Goal: Information Seeking & Learning: Compare options

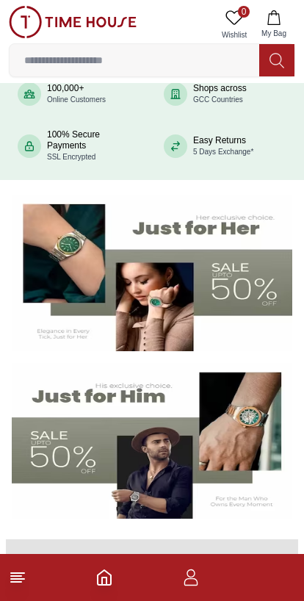
scroll to position [154, 0]
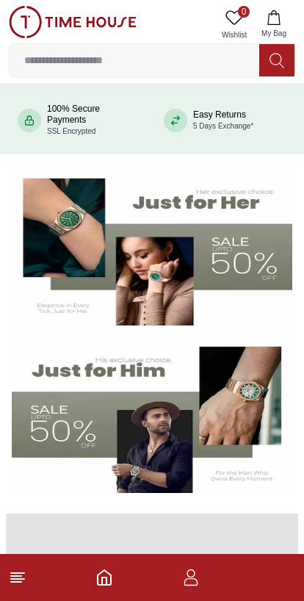
click at [217, 242] on img at bounding box center [152, 247] width 281 height 156
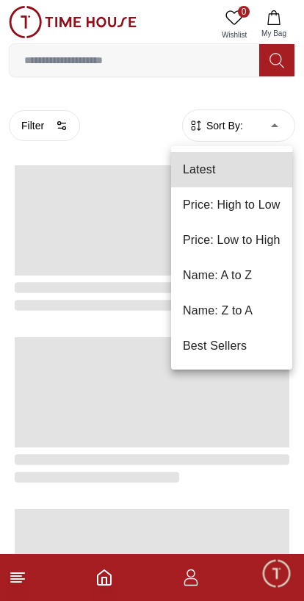
click at [249, 241] on li "Price: Low to High" at bounding box center [231, 240] width 121 height 35
type input "*"
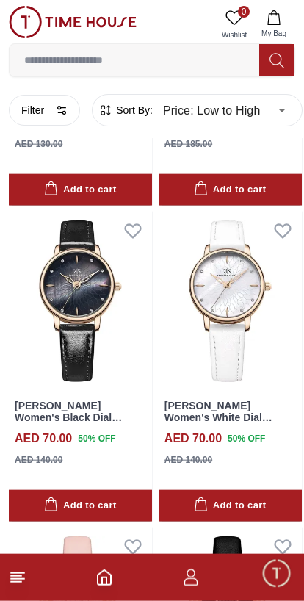
scroll to position [1626, 0]
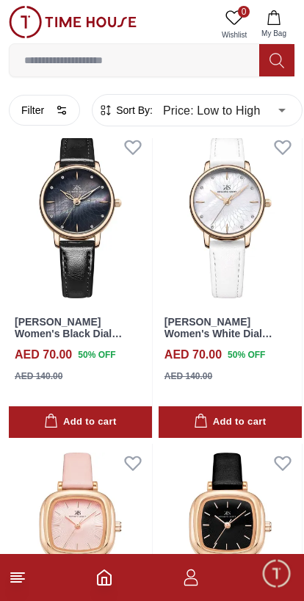
click at [239, 488] on img at bounding box center [230, 533] width 143 height 179
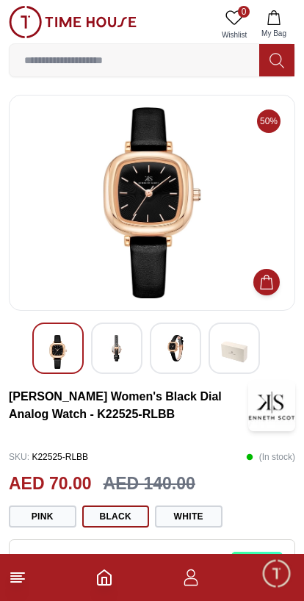
click at [206, 513] on button "White" at bounding box center [189, 516] width 68 height 22
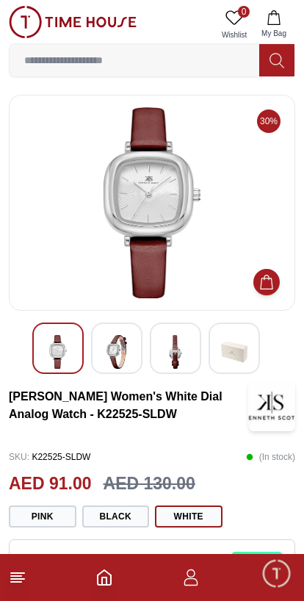
click at [191, 64] on input at bounding box center [135, 60] width 250 height 29
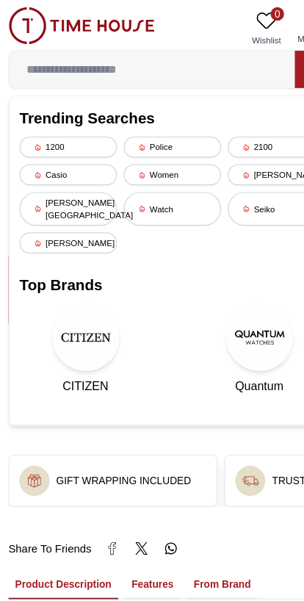
click at [136, 418] on h3 "GIFT WRAPPING INCLUDED" at bounding box center [109, 420] width 117 height 12
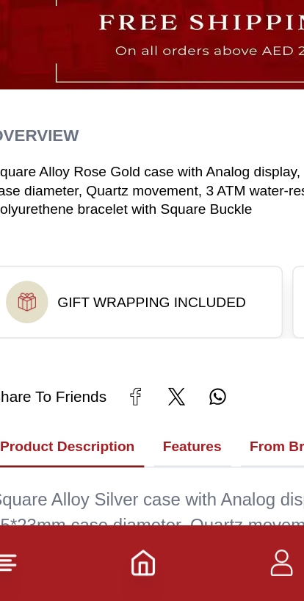
click at [123, 408] on h3 "GIFT WRAPPING INCLUDED" at bounding box center [109, 414] width 117 height 12
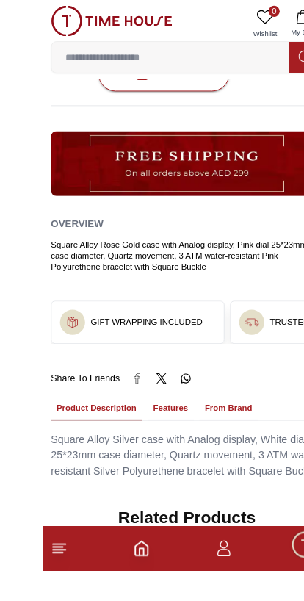
scroll to position [636, 0]
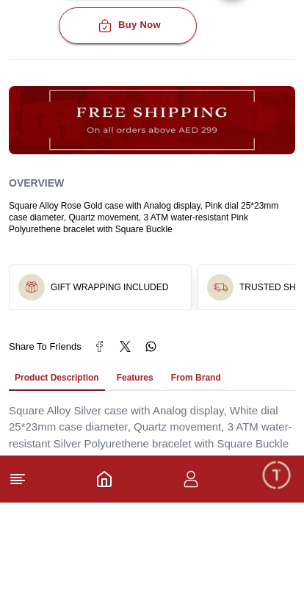
click at [152, 363] on div "GIFT WRAPPING INCLUDED" at bounding box center [100, 385] width 181 height 44
click at [143, 380] on h3 "GIFT WRAPPING INCLUDED" at bounding box center [109, 386] width 117 height 12
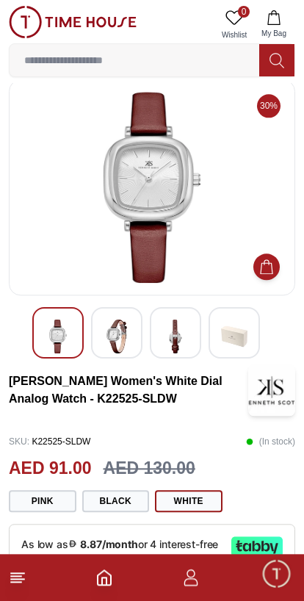
scroll to position [0, 0]
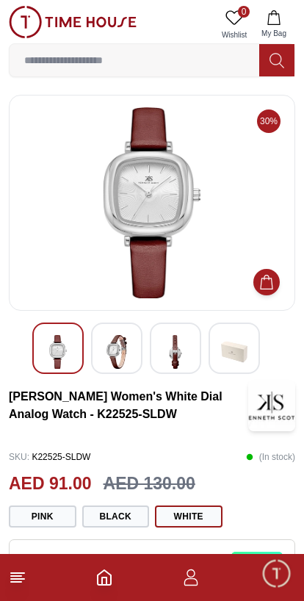
click at [21, 573] on line at bounding box center [17, 573] width 13 height 0
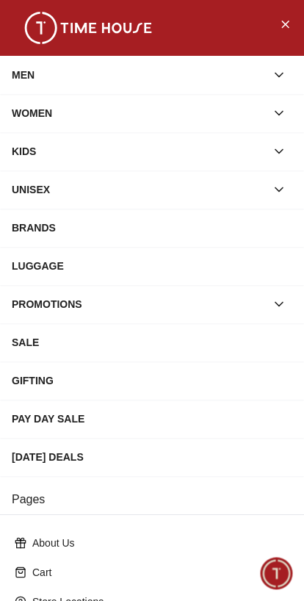
click at [271, 112] on button "button" at bounding box center [279, 113] width 26 height 26
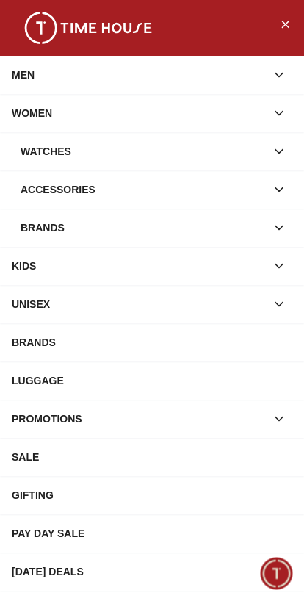
click at [262, 152] on div "Watches" at bounding box center [143, 151] width 245 height 26
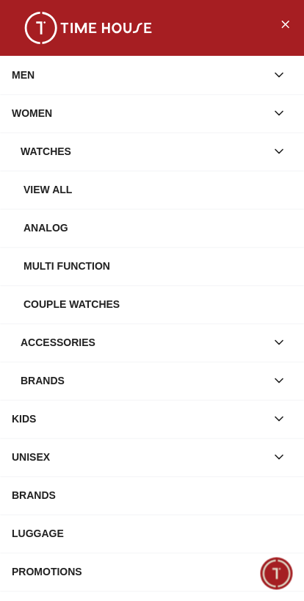
click at [236, 377] on div "Brands" at bounding box center [143, 380] width 245 height 26
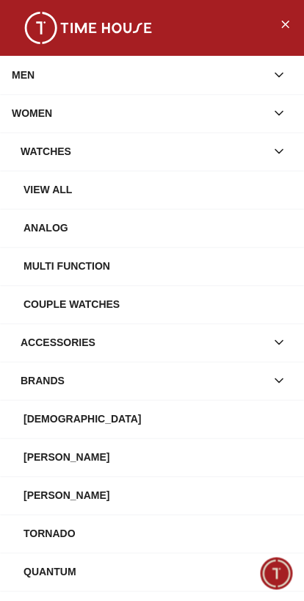
scroll to position [112, 0]
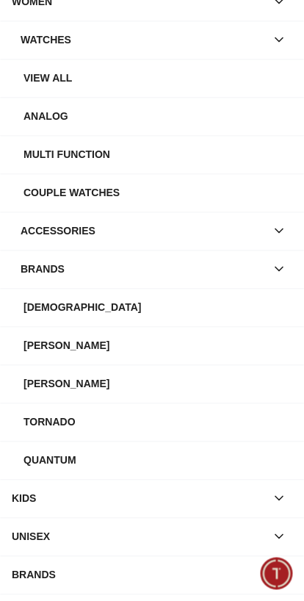
click at [105, 351] on div "[PERSON_NAME]" at bounding box center [157, 345] width 269 height 26
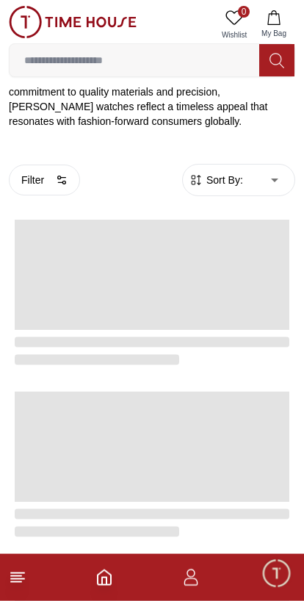
scroll to position [317, 0]
click at [242, 172] on span "Sort By:" at bounding box center [223, 179] width 40 height 15
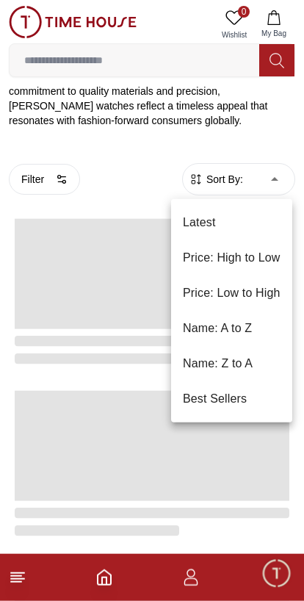
scroll to position [318, 0]
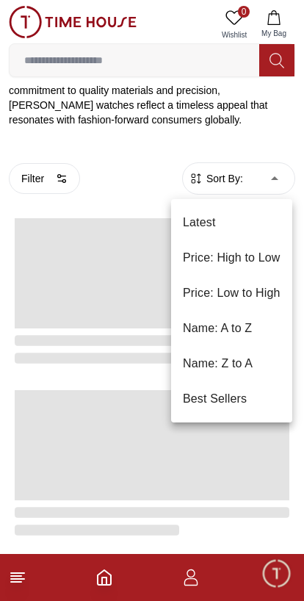
click at [260, 298] on li "Price: Low to High" at bounding box center [231, 292] width 121 height 35
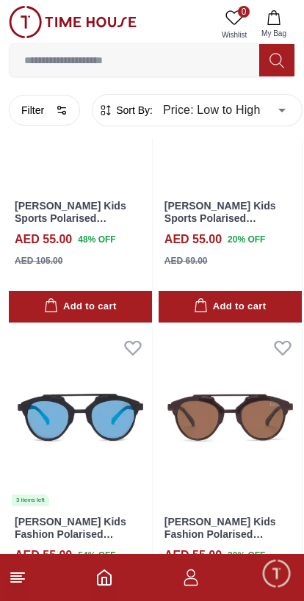
scroll to position [1884, 0]
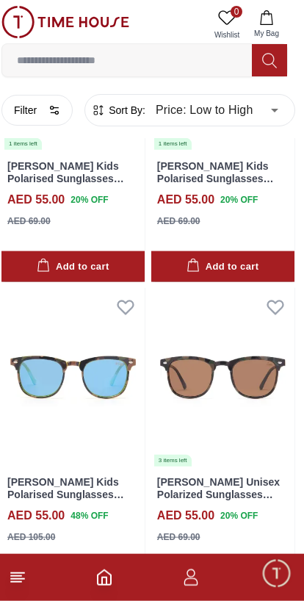
scroll to position [3097, 7]
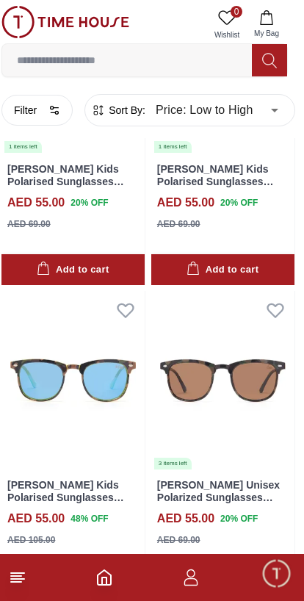
click at [34, 109] on button "Filter" at bounding box center [36, 110] width 71 height 31
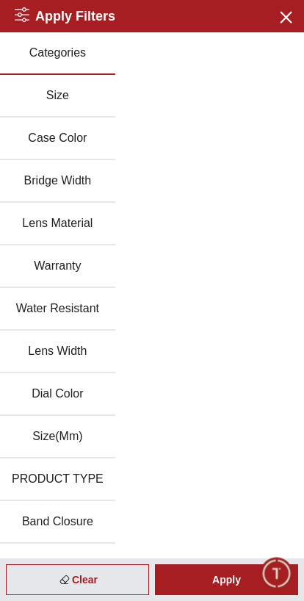
scroll to position [0, 0]
click at [286, 10] on icon "button" at bounding box center [285, 16] width 18 height 18
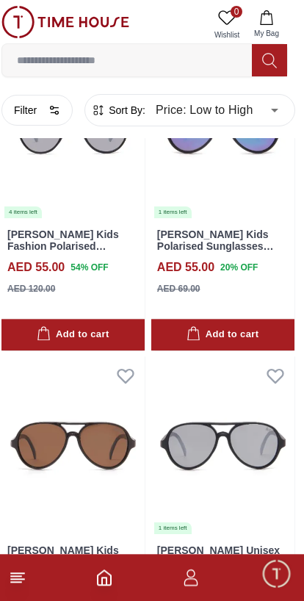
scroll to position [2398, 7]
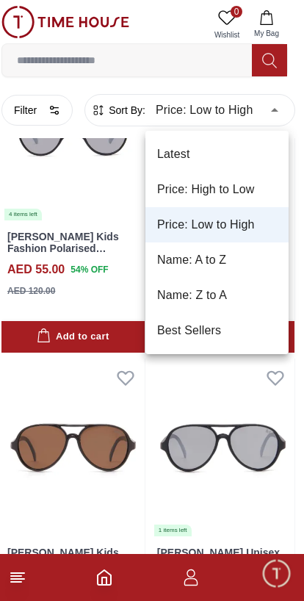
click at [219, 191] on li "Price: High to Low" at bounding box center [216, 189] width 143 height 35
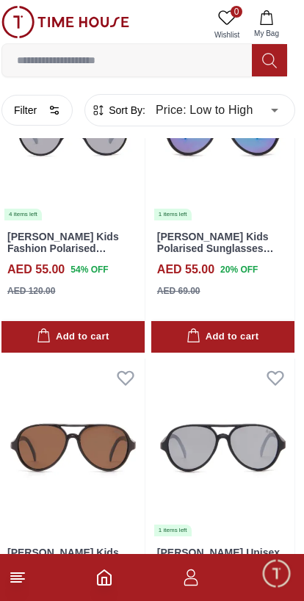
type input "*"
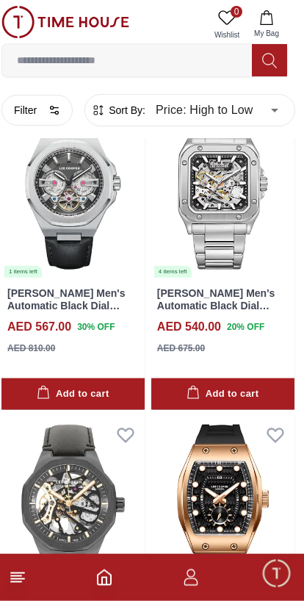
scroll to position [1386, 7]
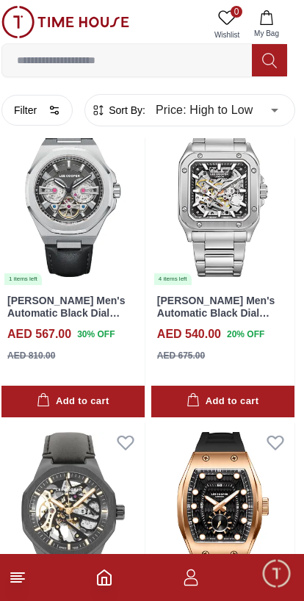
click at [40, 107] on button "Filter" at bounding box center [36, 110] width 71 height 31
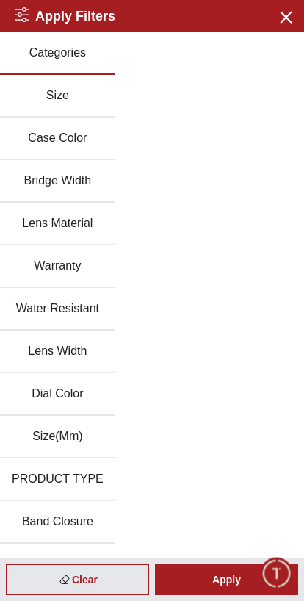
scroll to position [0, 0]
click at [225, 200] on div "Categories Size Case Color Bridge Width Lens Material Warranty Water Resistant …" at bounding box center [152, 607] width 304 height 1150
click at [96, 471] on button "PRODUCT TYPE" at bounding box center [57, 479] width 115 height 43
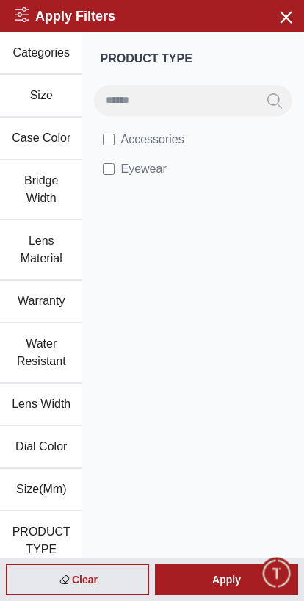
click at [288, 7] on icon "button" at bounding box center [285, 16] width 18 height 18
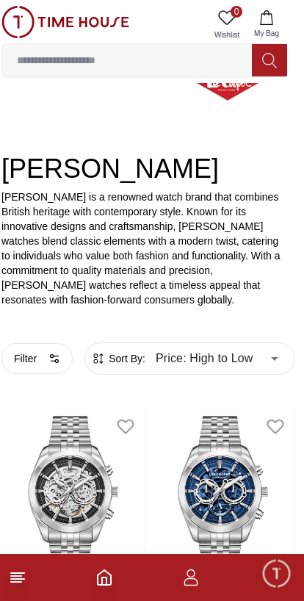
scroll to position [0, 7]
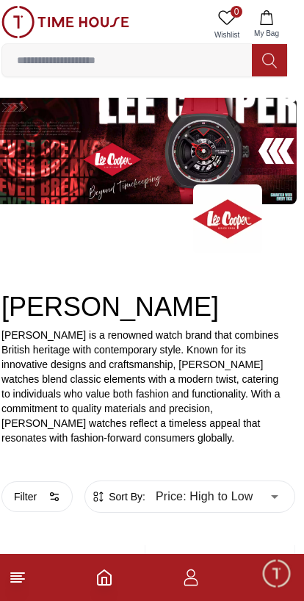
click at [187, 54] on input at bounding box center [127, 60] width 250 height 29
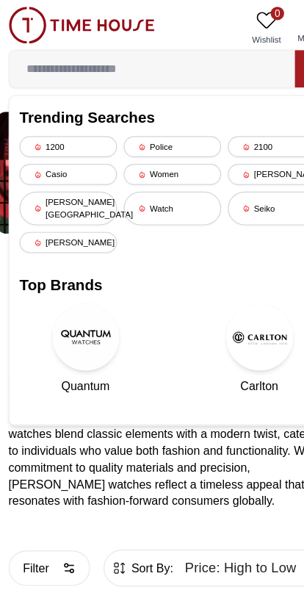
scroll to position [0, 1]
click at [55, 499] on icon "button" at bounding box center [60, 497] width 12 height 12
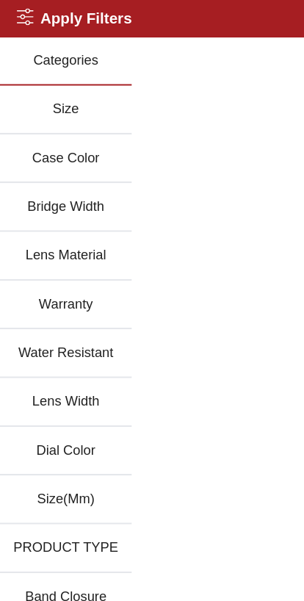
click at [194, 163] on div "Categories Size Case Color Bridge Width Lens Material Warranty Water Resistant …" at bounding box center [152, 607] width 304 height 1150
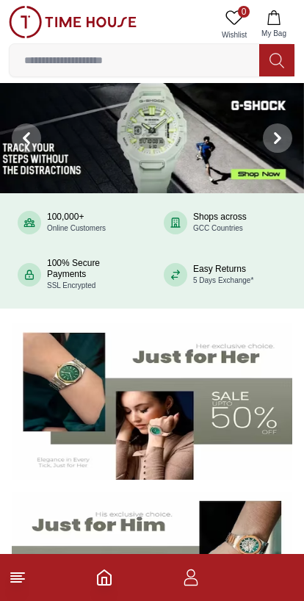
click at [15, 576] on line at bounding box center [16, 576] width 10 height 0
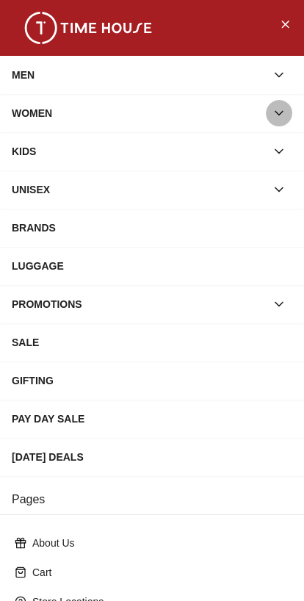
click at [270, 113] on button "button" at bounding box center [279, 113] width 26 height 26
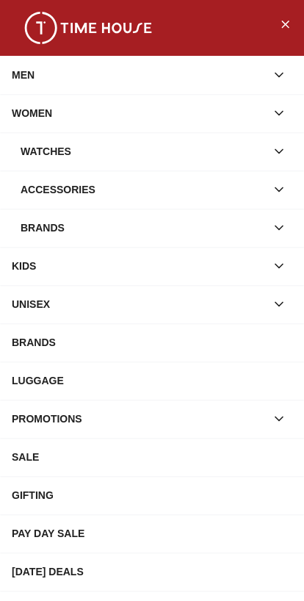
click at [262, 158] on div "Watches" at bounding box center [143, 151] width 245 height 26
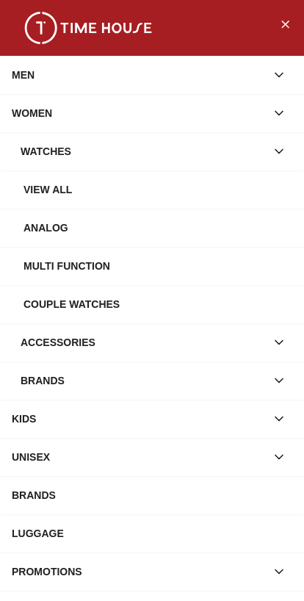
click at [263, 382] on div "Brands" at bounding box center [143, 380] width 245 height 26
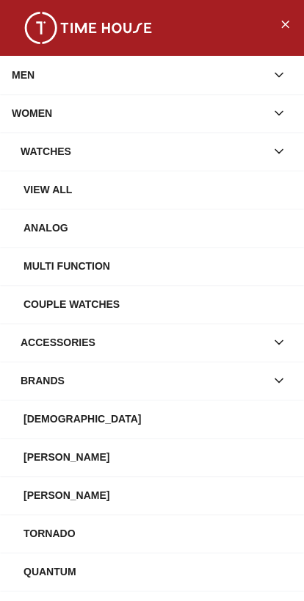
click at [217, 179] on div "View all" at bounding box center [157, 189] width 269 height 26
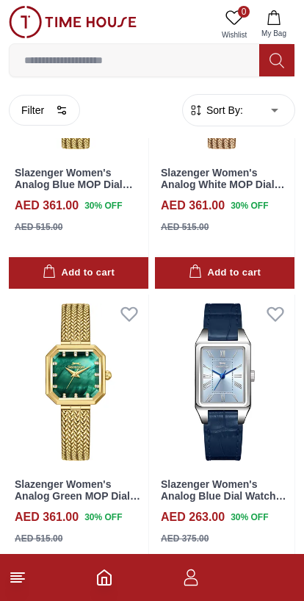
scroll to position [142, 0]
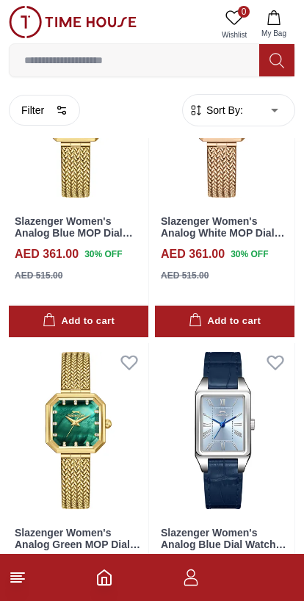
click at [43, 109] on button "Filter" at bounding box center [44, 110] width 71 height 31
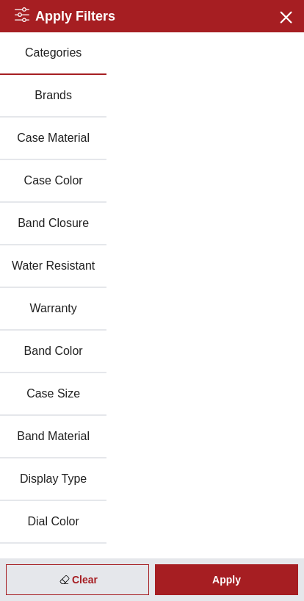
click at [64, 99] on button "Brands" at bounding box center [53, 96] width 106 height 43
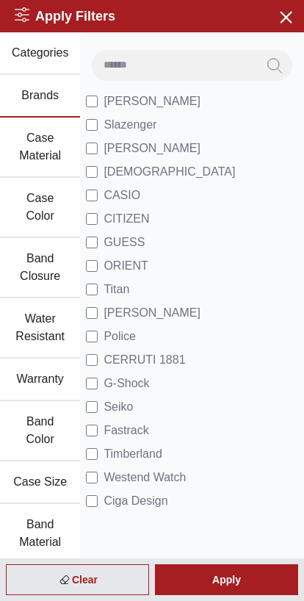
click at [167, 90] on li "[PERSON_NAME]" at bounding box center [192, 101] width 212 height 23
click at [200, 95] on li "[PERSON_NAME]" at bounding box center [192, 101] width 212 height 23
click at [237, 571] on div "Apply" at bounding box center [226, 579] width 143 height 31
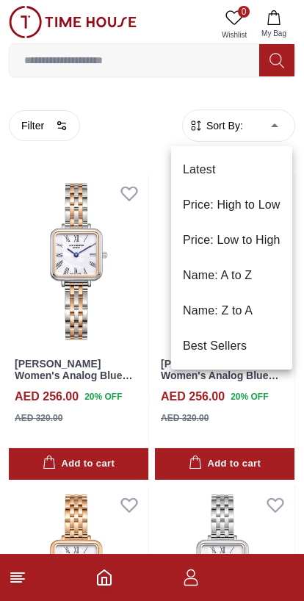
click at [251, 229] on li "Price: Low to High" at bounding box center [231, 240] width 121 height 35
type input "*"
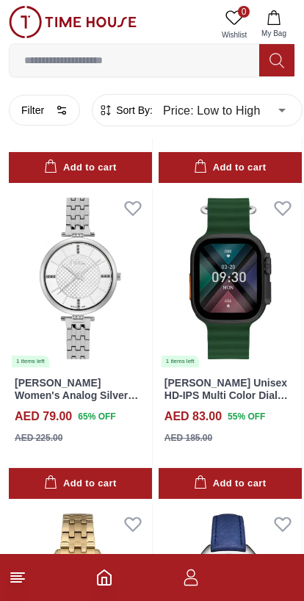
scroll to position [707, 0]
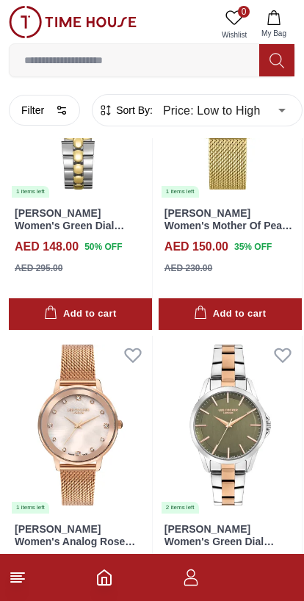
scroll to position [5067, 0]
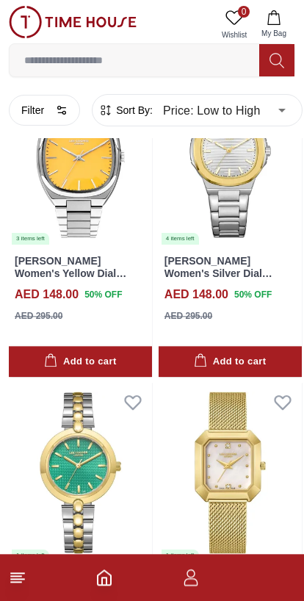
scroll to position [4529, 0]
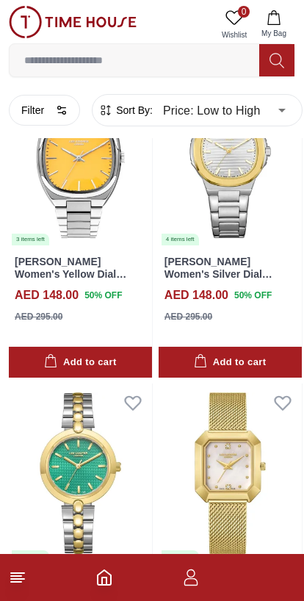
click at [46, 119] on button "Filter" at bounding box center [44, 110] width 71 height 31
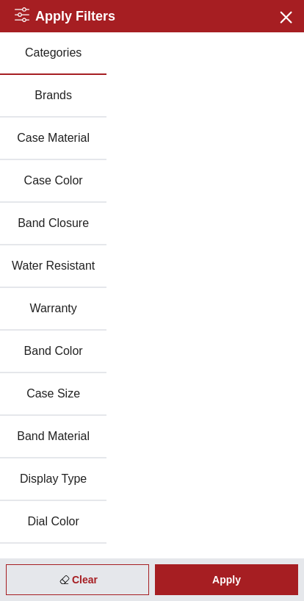
click at [79, 93] on button "Brands" at bounding box center [53, 96] width 106 height 43
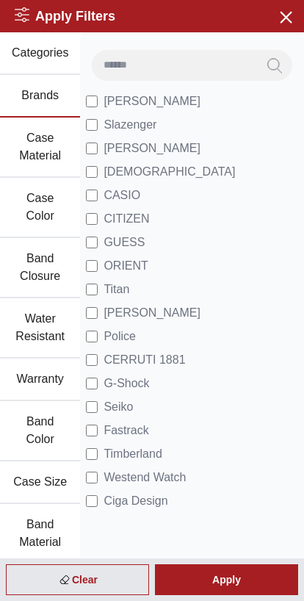
click at [176, 95] on li "[PERSON_NAME]" at bounding box center [192, 101] width 212 height 23
click at [225, 582] on div "Apply" at bounding box center [226, 579] width 143 height 31
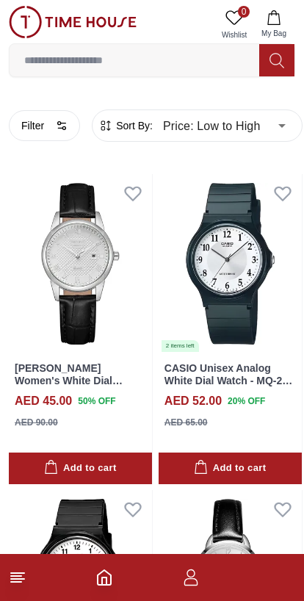
click at [51, 120] on button "Filter" at bounding box center [44, 125] width 71 height 31
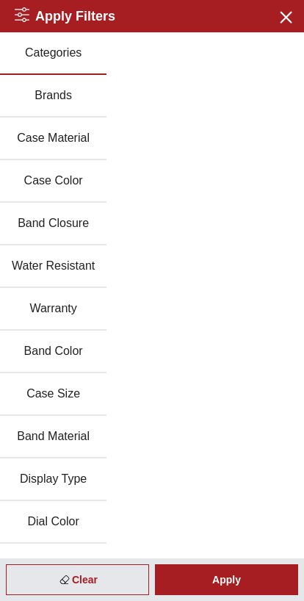
click at [85, 95] on button "Brands" at bounding box center [53, 96] width 106 height 43
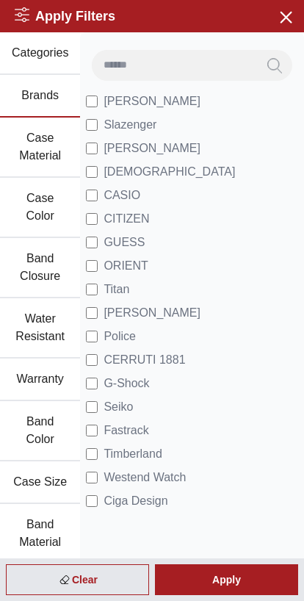
click at [86, 415] on label "Seiko" at bounding box center [109, 407] width 47 height 18
click at [100, 424] on label "Fastrack" at bounding box center [117, 431] width 62 height 18
click at [224, 579] on div "Apply" at bounding box center [226, 579] width 143 height 31
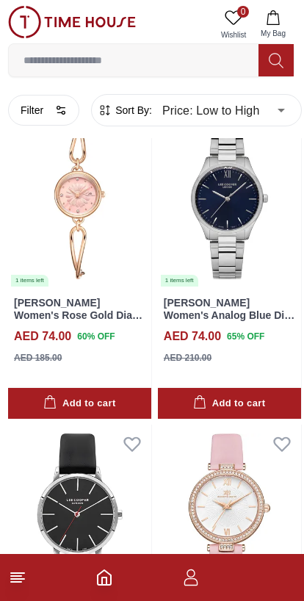
scroll to position [2746, 1]
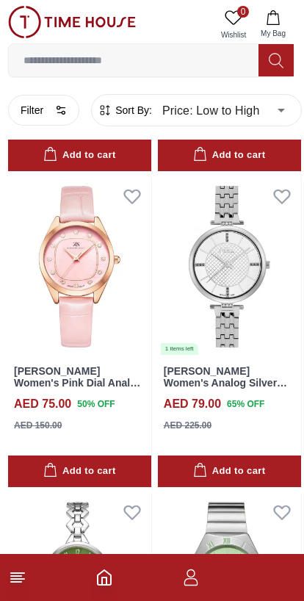
scroll to position [3786, 1]
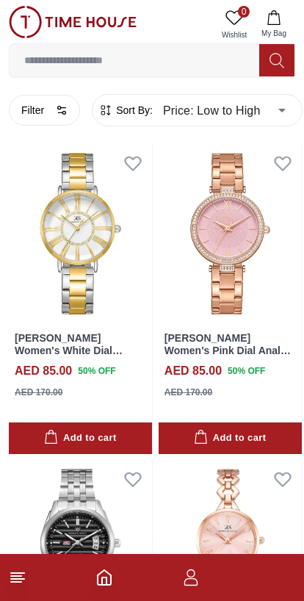
scroll to position [6036, 0]
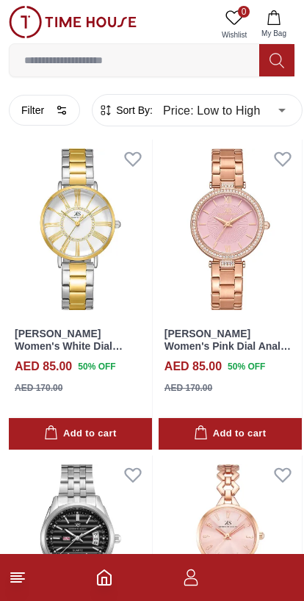
click at [24, 570] on icon at bounding box center [18, 577] width 18 height 18
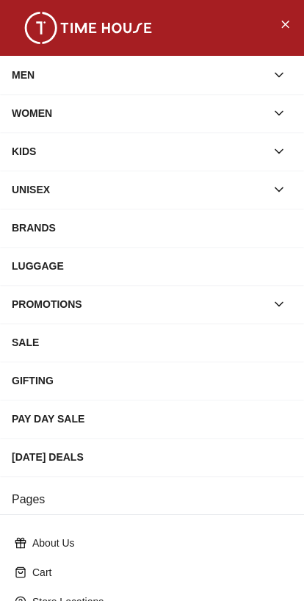
click at [245, 120] on div "WOMEN" at bounding box center [139, 113] width 254 height 26
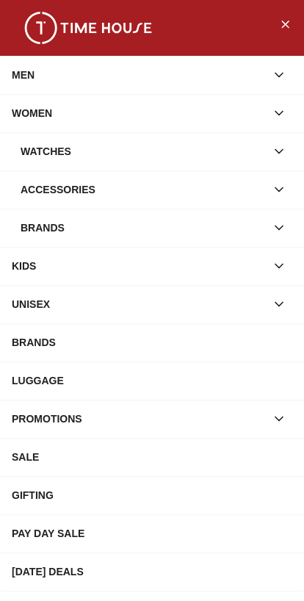
click at [270, 151] on button "button" at bounding box center [279, 151] width 26 height 26
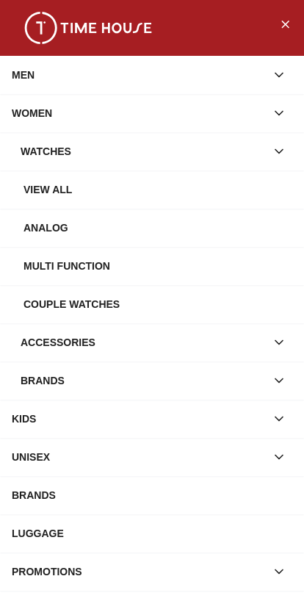
click at [253, 84] on div "MEN" at bounding box center [139, 75] width 254 height 26
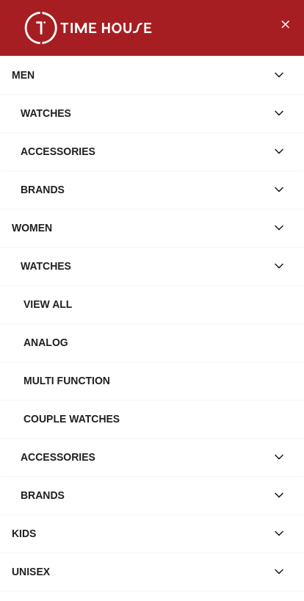
click at [247, 199] on div "Brands" at bounding box center [143, 189] width 245 height 26
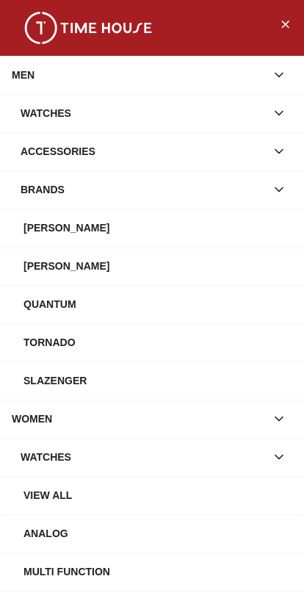
click at [279, 29] on icon "Close Menu" at bounding box center [285, 24] width 12 height 18
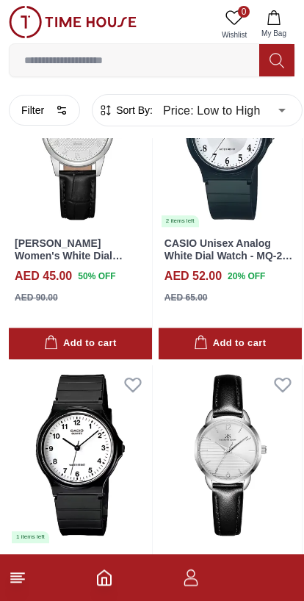
scroll to position [0, 0]
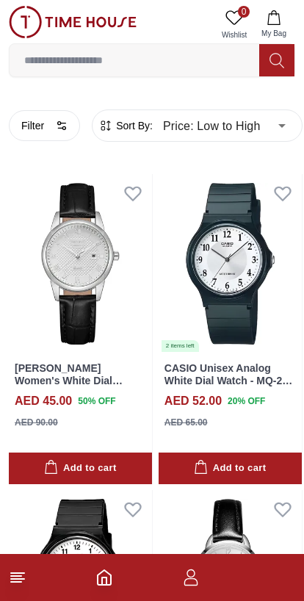
click at [21, 574] on icon at bounding box center [18, 577] width 18 height 18
